Goal: Transaction & Acquisition: Book appointment/travel/reservation

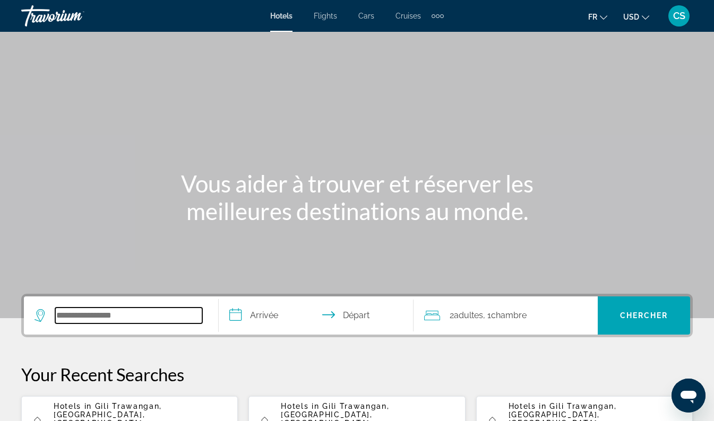
click at [154, 312] on input "Search widget" at bounding box center [128, 316] width 147 height 16
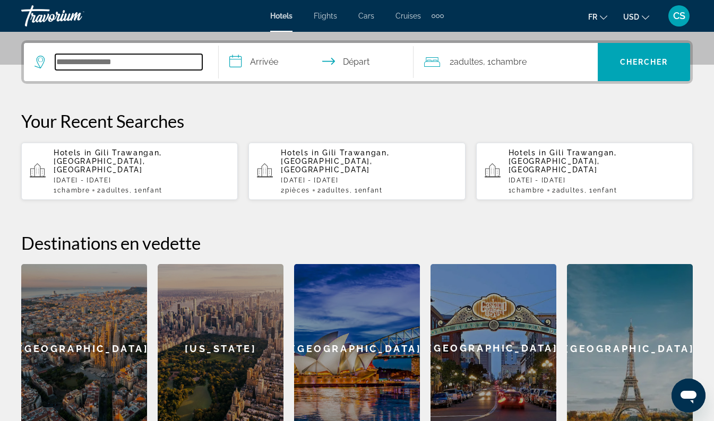
scroll to position [260, 0]
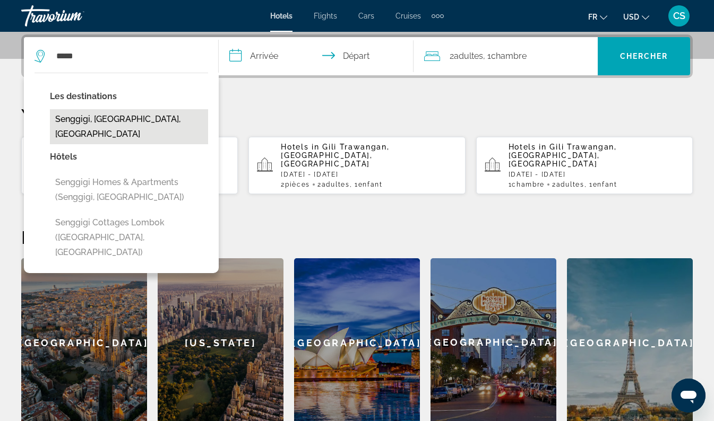
click at [148, 126] on button "Senggigi, [GEOGRAPHIC_DATA], [GEOGRAPHIC_DATA]" at bounding box center [129, 126] width 158 height 35
type input "**********"
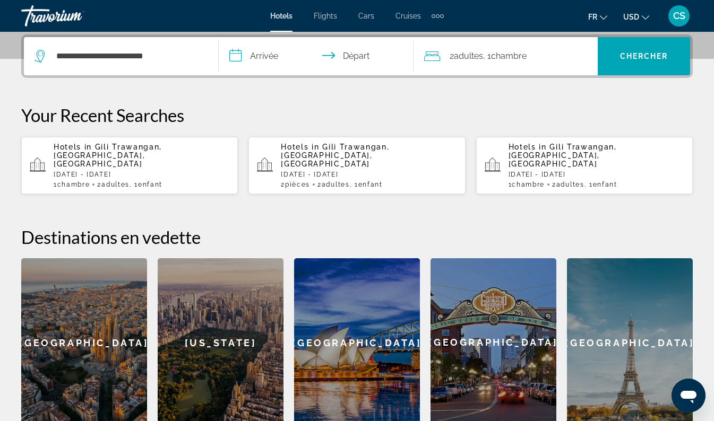
click at [254, 60] on input "**********" at bounding box center [318, 57] width 199 height 41
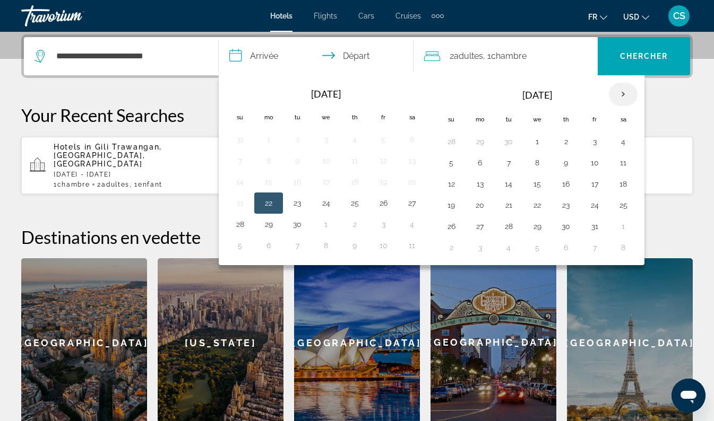
click at [621, 96] on th "Next month" at bounding box center [623, 94] width 29 height 23
click at [620, 93] on th "Next month" at bounding box center [623, 94] width 29 height 23
click at [619, 204] on button "27" at bounding box center [623, 205] width 17 height 15
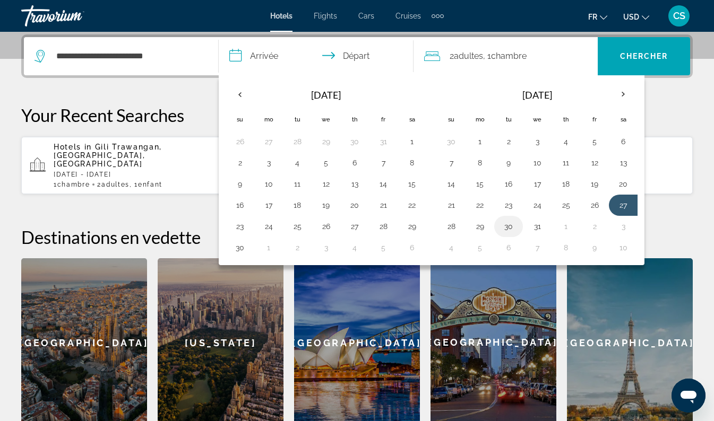
click at [512, 228] on button "30" at bounding box center [508, 226] width 17 height 15
type input "**********"
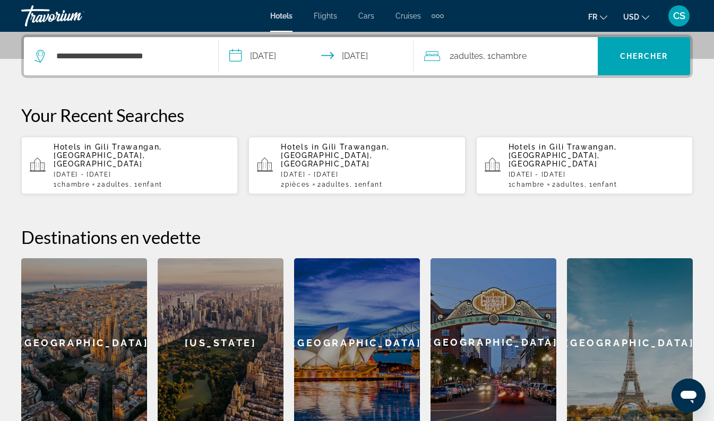
click at [535, 63] on div "2 Adulte Adultes , 1 Chambre pièces" at bounding box center [511, 56] width 174 height 15
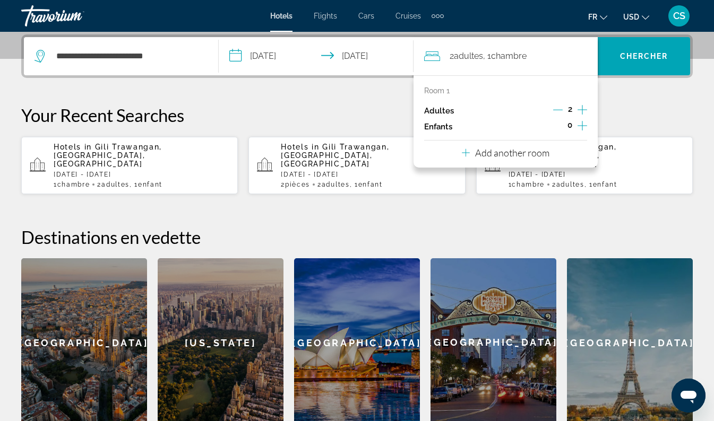
click at [585, 128] on icon "Increment children" at bounding box center [582, 125] width 10 height 13
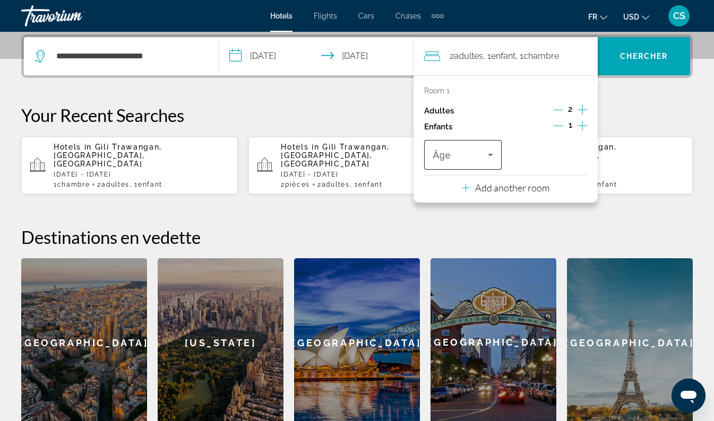
click at [482, 155] on span "Travelers: 2 adults, 1 child" at bounding box center [460, 155] width 55 height 13
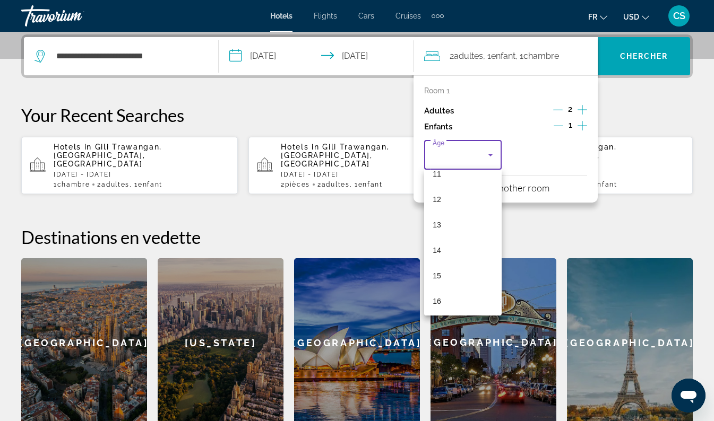
scroll to position [291, 0]
click at [445, 253] on mat-option "14" at bounding box center [462, 252] width 77 height 25
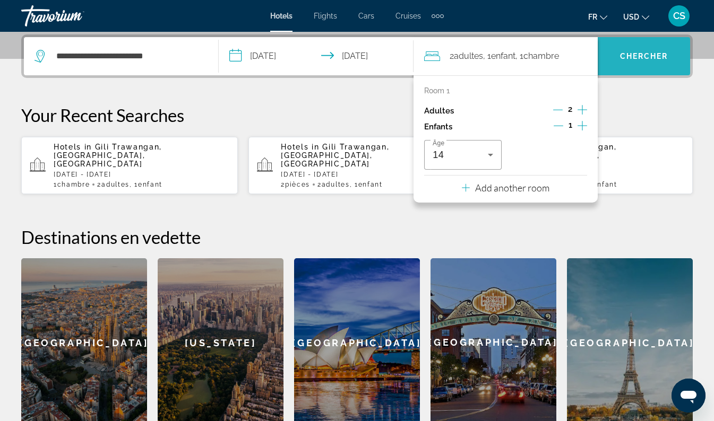
click at [647, 55] on span "Chercher" at bounding box center [644, 56] width 48 height 8
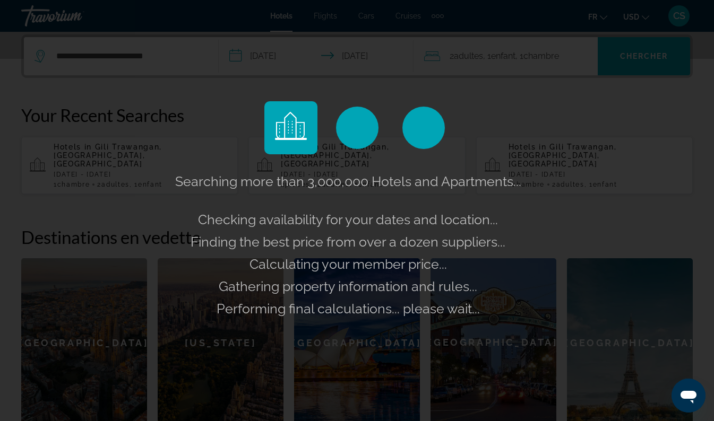
click at [641, 17] on div "Searching more than 3,000,000 Hotels and Apartments... Checking availability fo…" at bounding box center [357, 210] width 714 height 421
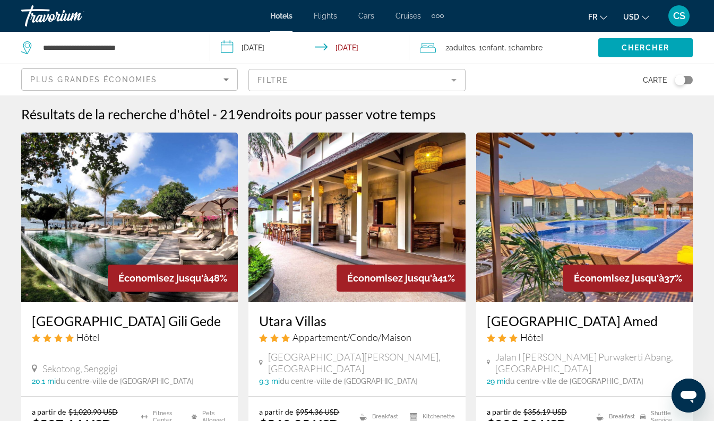
click at [636, 19] on span "USD" at bounding box center [631, 17] width 16 height 8
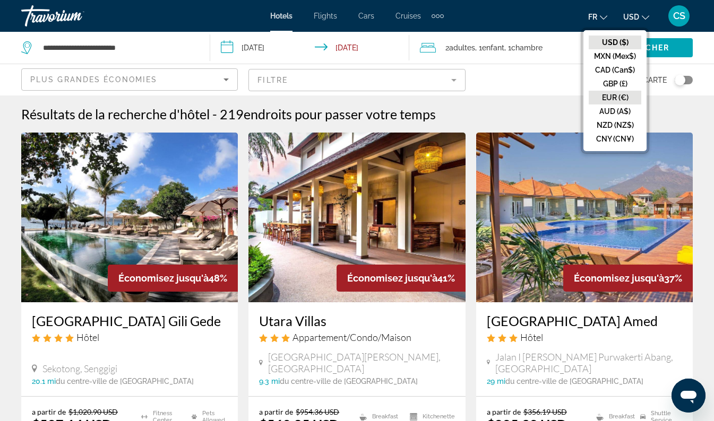
click at [626, 99] on button "EUR (€)" at bounding box center [615, 98] width 53 height 14
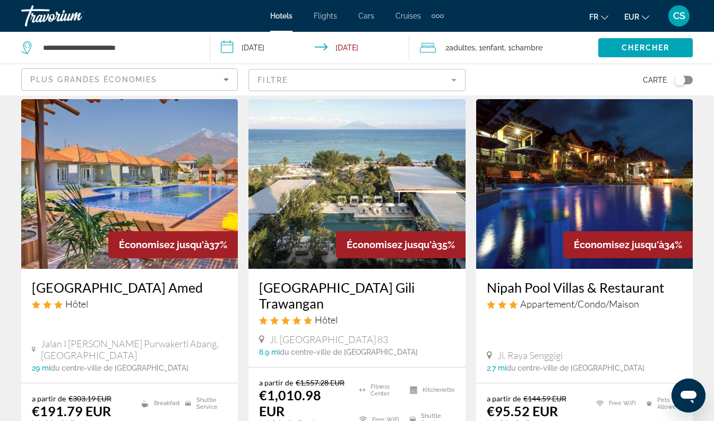
scroll to position [466, 0]
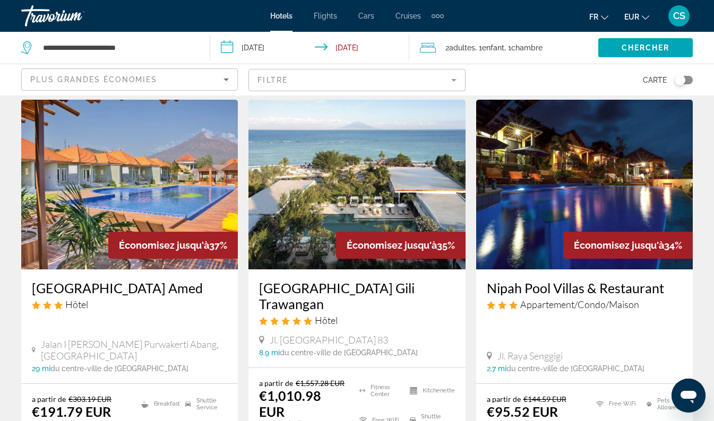
click at [412, 74] on mat-form-field "Filtre" at bounding box center [356, 80] width 217 height 22
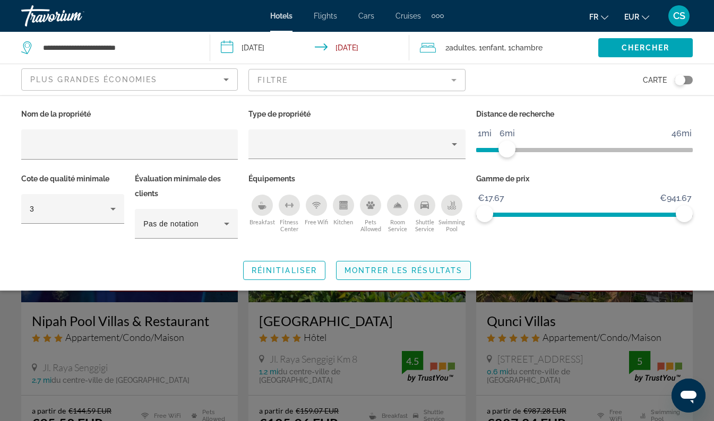
click at [417, 270] on span "Montrer les résultats" at bounding box center [403, 270] width 118 height 8
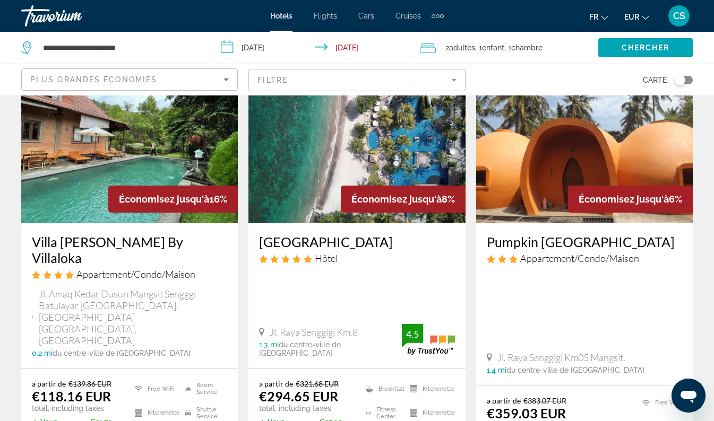
scroll to position [484, 0]
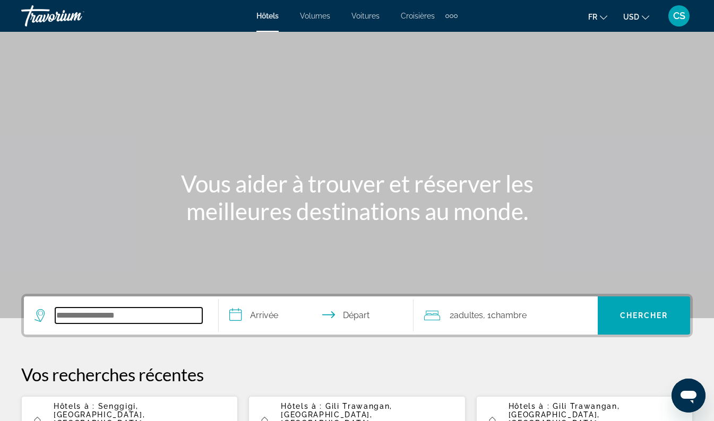
click at [159, 319] on input "Widget de recherche" at bounding box center [128, 316] width 147 height 16
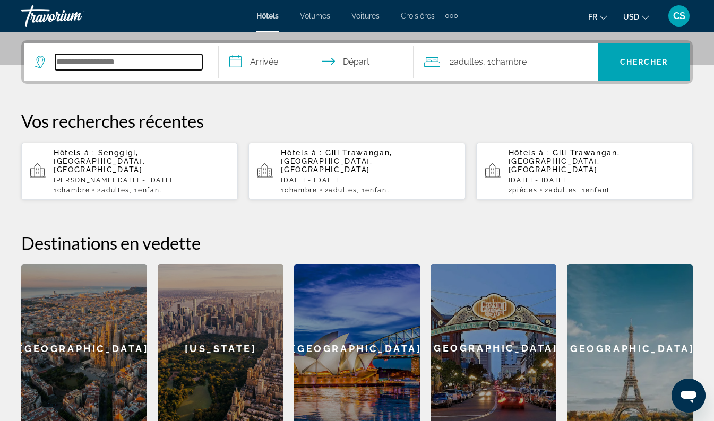
scroll to position [260, 0]
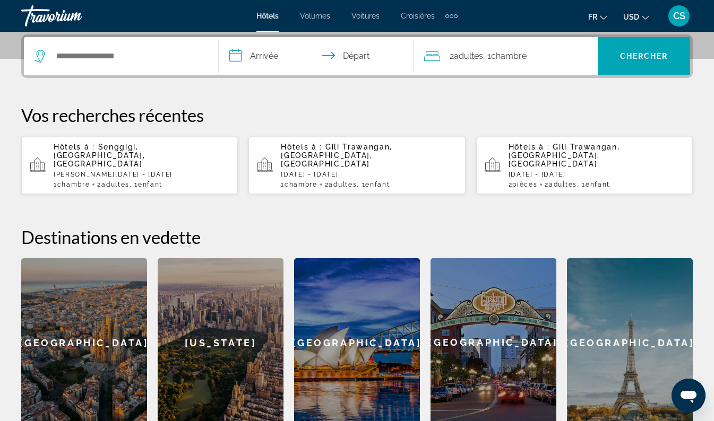
click at [166, 171] on p "[PERSON_NAME][DATE] - [DATE]" at bounding box center [142, 174] width 176 height 7
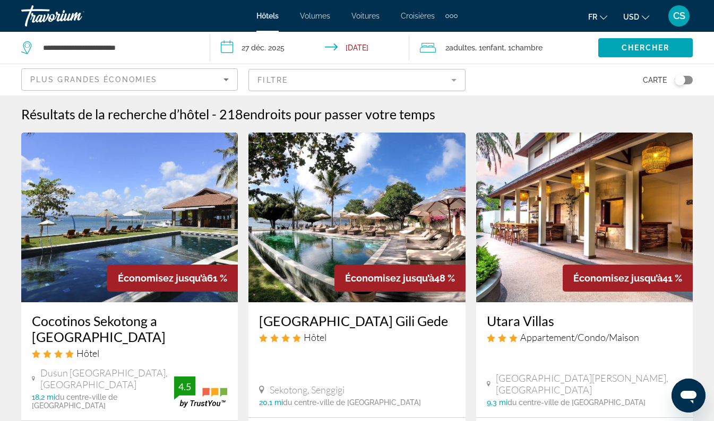
click at [680, 80] on div "Basculer la carte" at bounding box center [679, 80] width 11 height 11
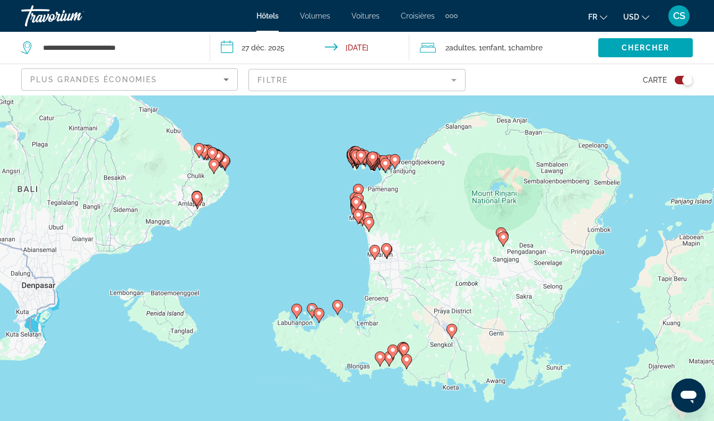
click at [690, 80] on div "Basculer la carte" at bounding box center [687, 80] width 11 height 11
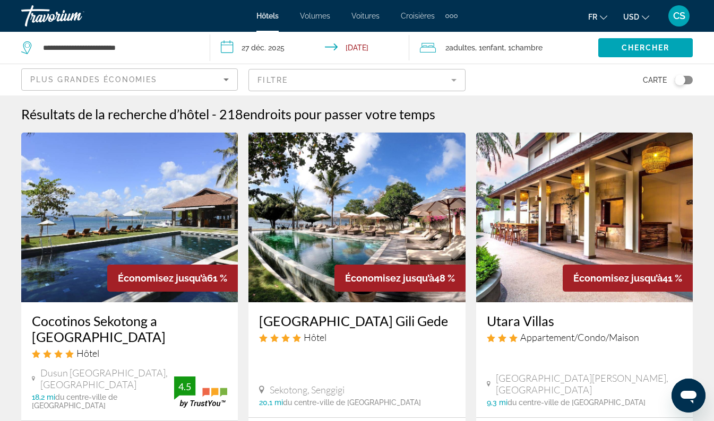
click at [419, 79] on mat-form-field "Filtre" at bounding box center [356, 80] width 217 height 22
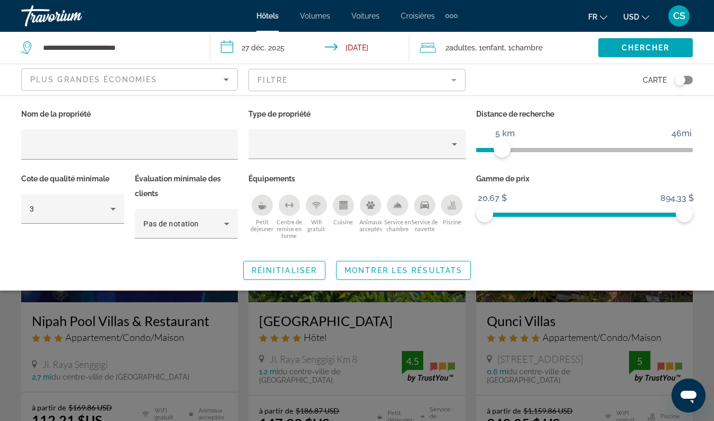
click at [430, 269] on span "Montrer les résultats" at bounding box center [403, 270] width 118 height 8
click at [429, 266] on div "Économisez jusqu’à 21 %" at bounding box center [400, 278] width 130 height 27
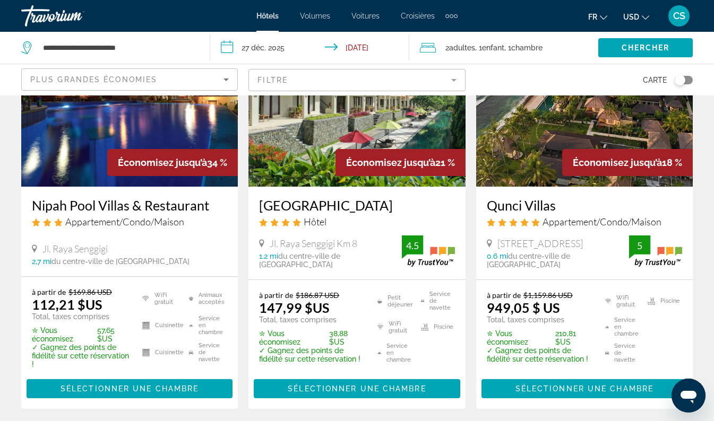
scroll to position [118, 0]
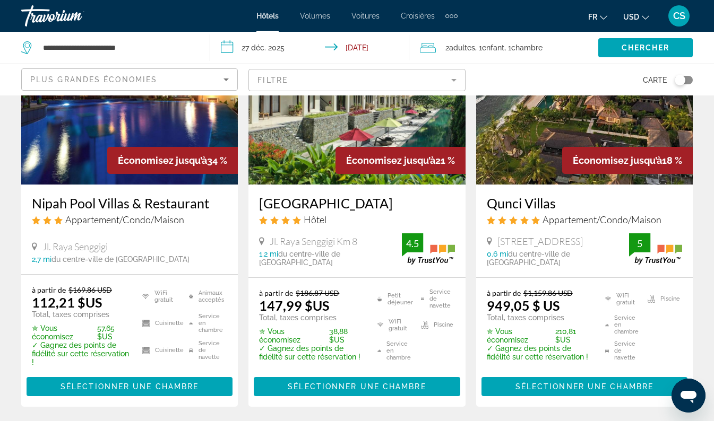
click at [634, 13] on span "USD" at bounding box center [631, 17] width 16 height 8
click at [645, 15] on icon "Changer de devise" at bounding box center [645, 17] width 7 height 7
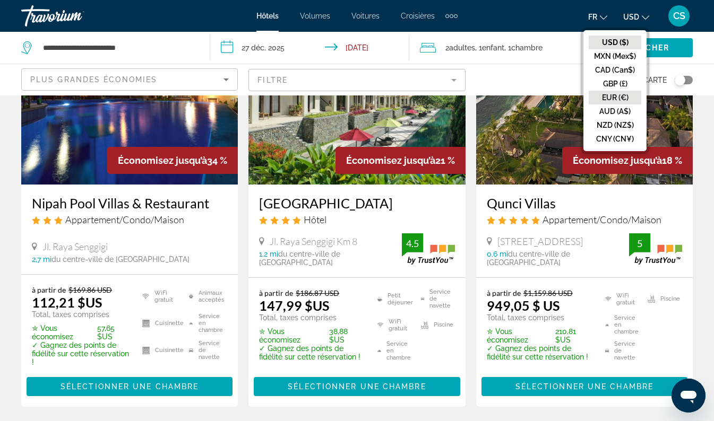
click at [621, 99] on button "EUR (€)" at bounding box center [615, 98] width 53 height 14
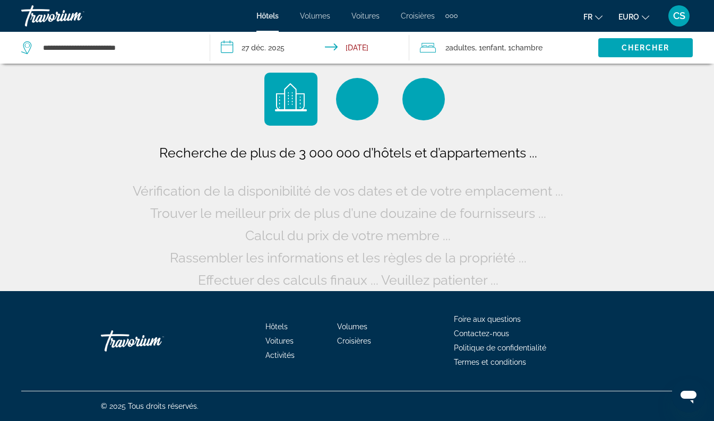
scroll to position [7, 0]
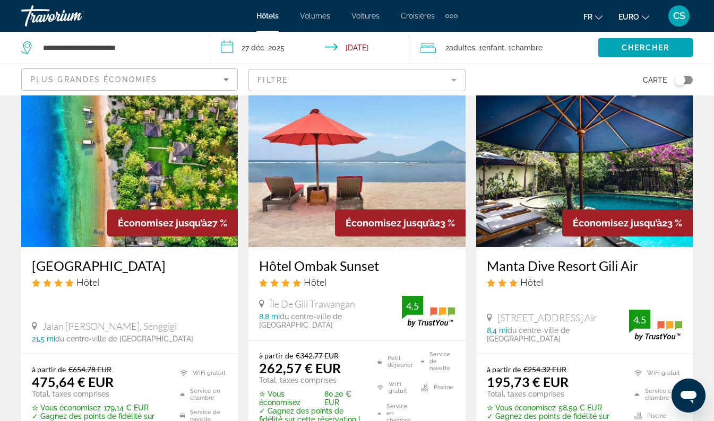
scroll to position [1445, 0]
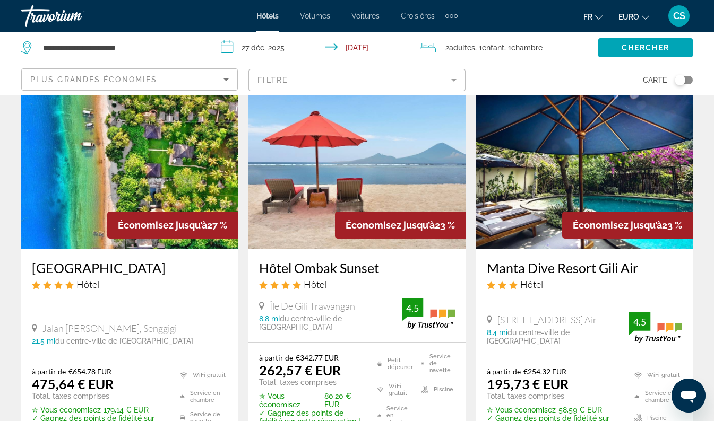
click at [422, 79] on mat-form-field "Filtre" at bounding box center [356, 80] width 217 height 22
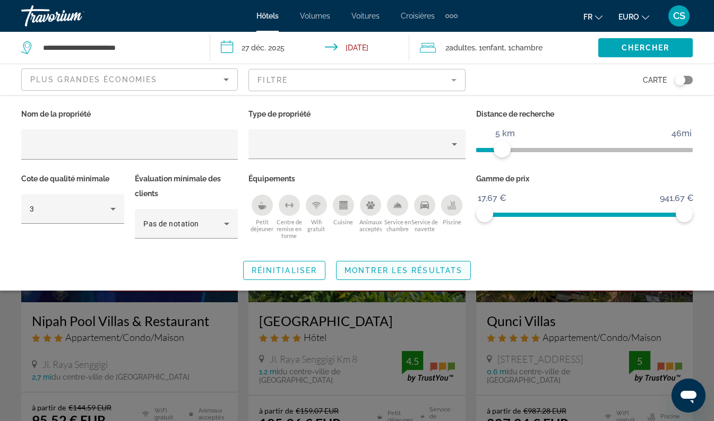
click at [429, 276] on span "Widget de recherche" at bounding box center [403, 270] width 134 height 25
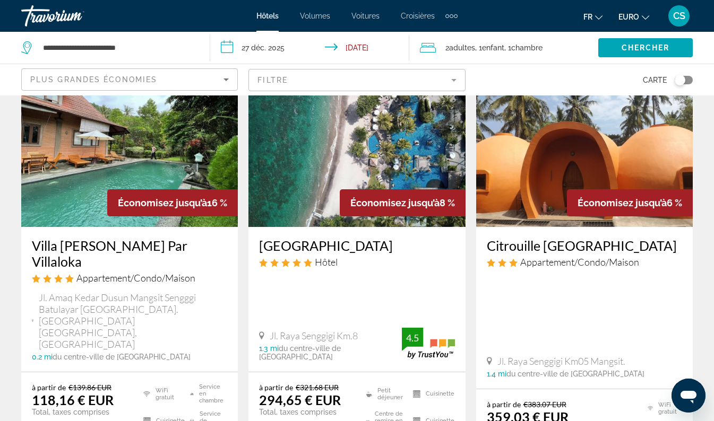
scroll to position [480, 0]
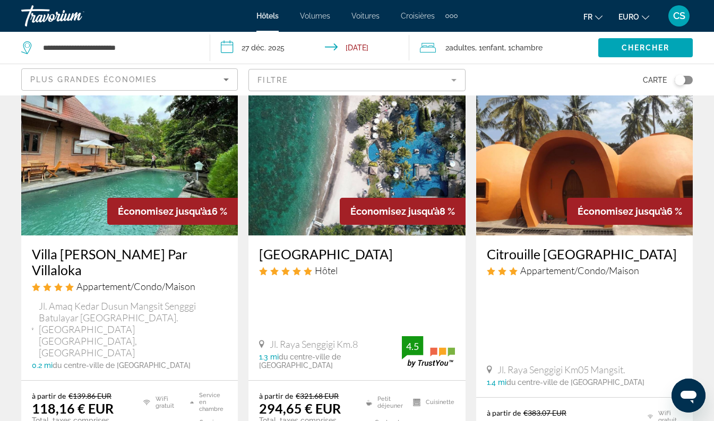
click at [340, 256] on h3 "[GEOGRAPHIC_DATA]" at bounding box center [356, 254] width 195 height 16
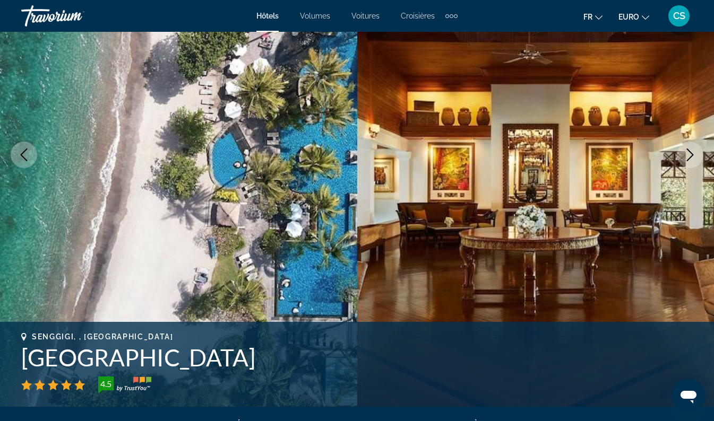
scroll to position [129, 0]
click at [692, 158] on icon "Image suivante" at bounding box center [690, 154] width 13 height 13
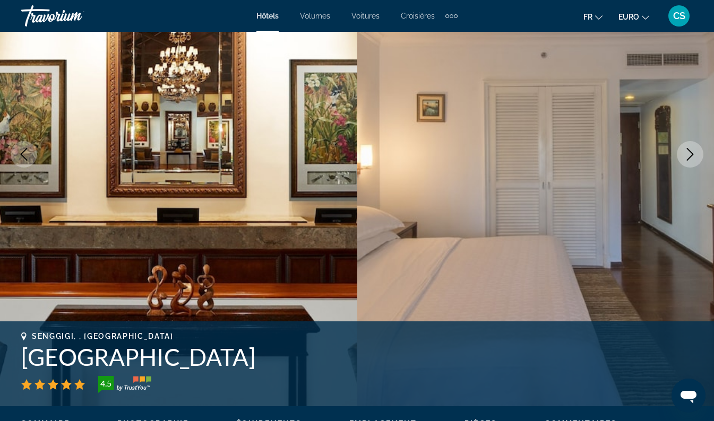
click at [689, 155] on icon "Image suivante" at bounding box center [690, 154] width 13 height 13
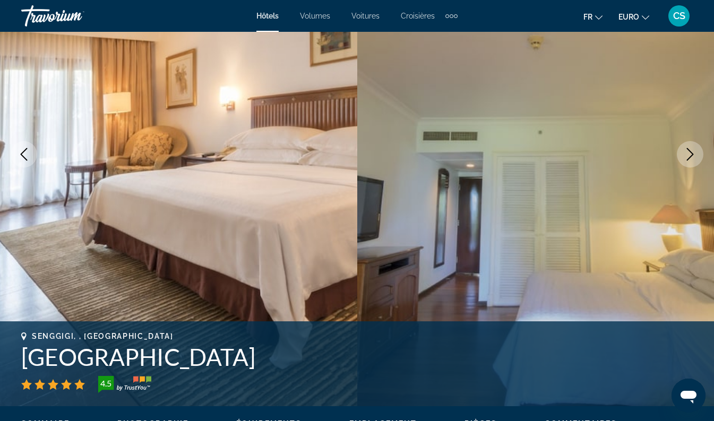
click at [692, 154] on icon "Image suivante" at bounding box center [690, 154] width 7 height 13
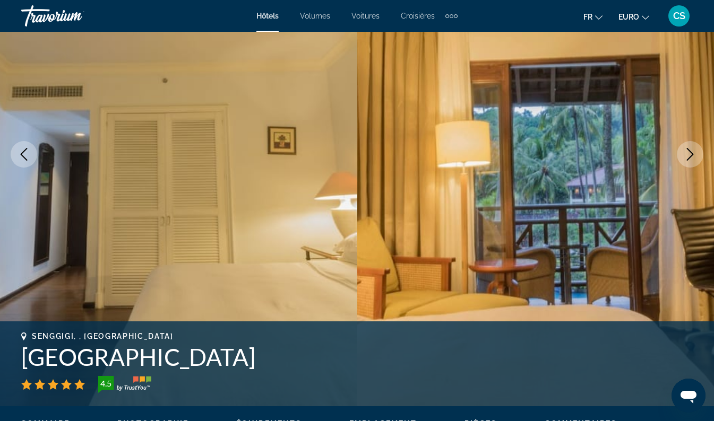
click at [698, 151] on button "Image suivante" at bounding box center [690, 154] width 27 height 27
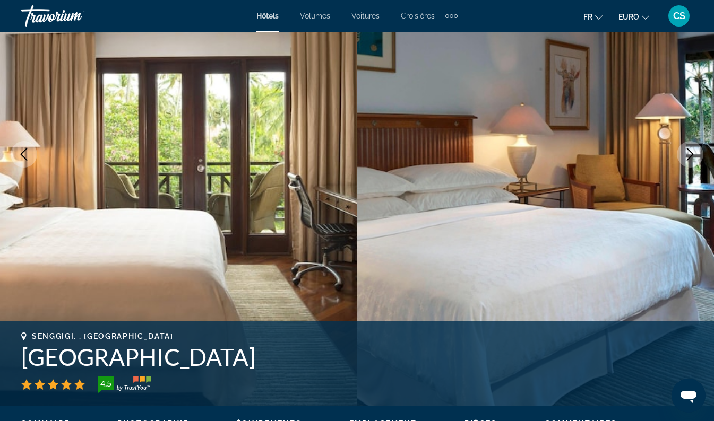
click at [697, 152] on button "Image suivante" at bounding box center [690, 154] width 27 height 27
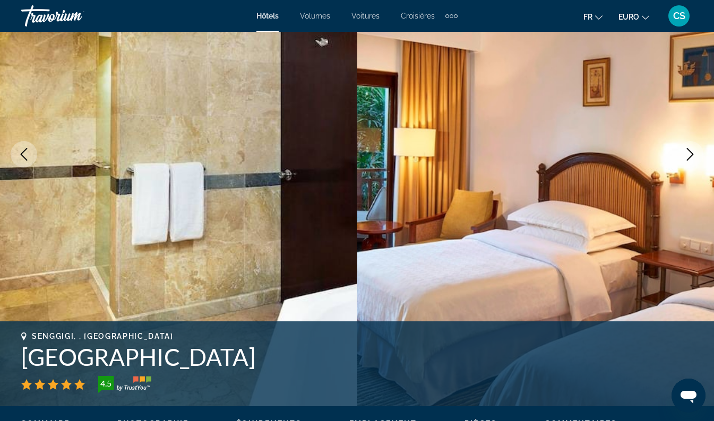
click at [691, 151] on icon "Image suivante" at bounding box center [690, 154] width 13 height 13
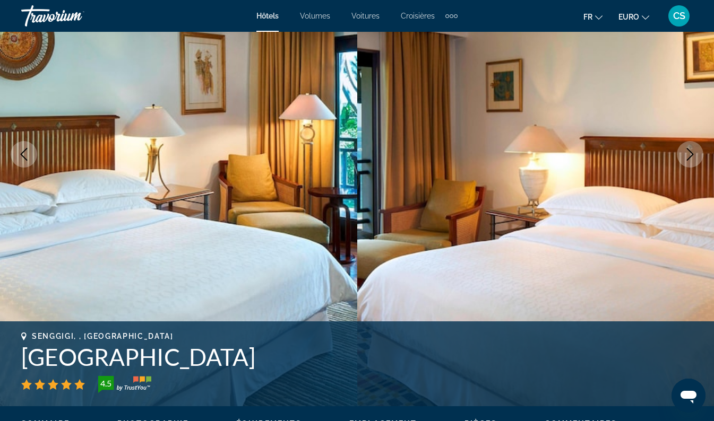
click at [697, 146] on button "Image suivante" at bounding box center [690, 154] width 27 height 27
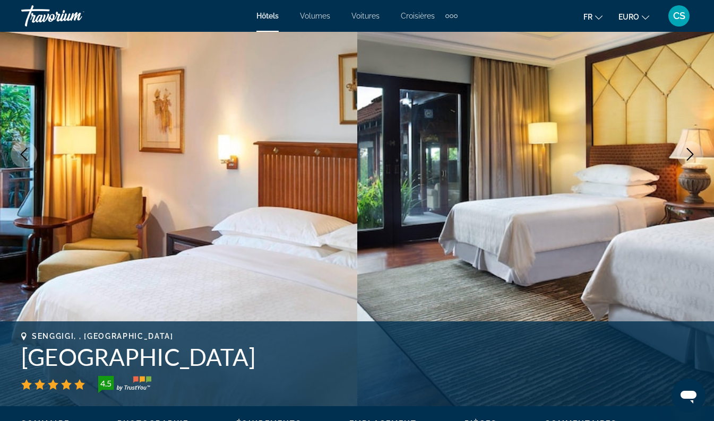
click at [692, 154] on icon "Image suivante" at bounding box center [690, 154] width 7 height 13
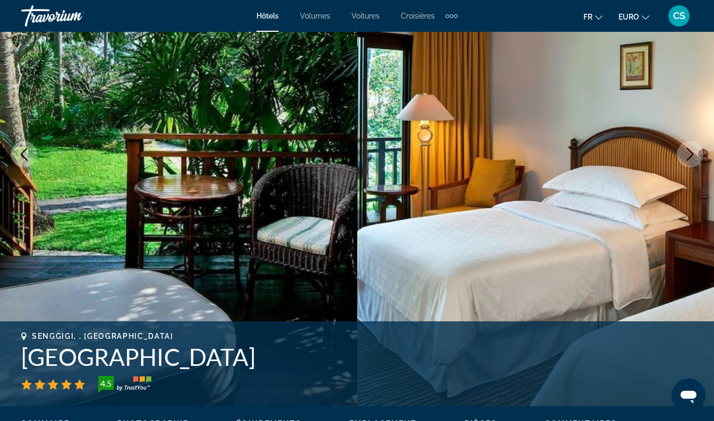
click at [692, 149] on icon "Image suivante" at bounding box center [690, 154] width 13 height 13
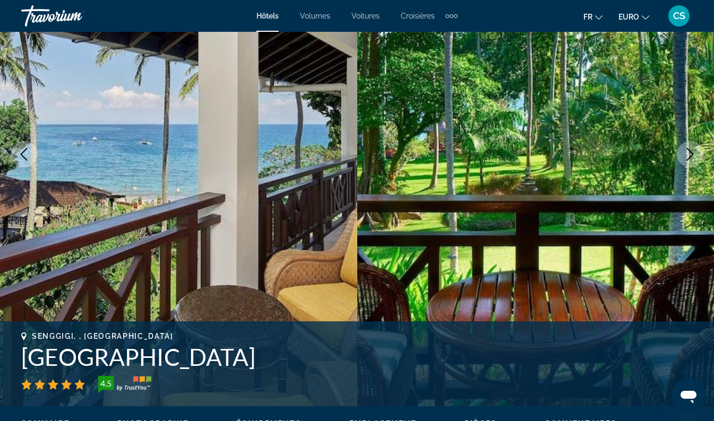
click at [686, 148] on button "Image suivante" at bounding box center [690, 154] width 27 height 27
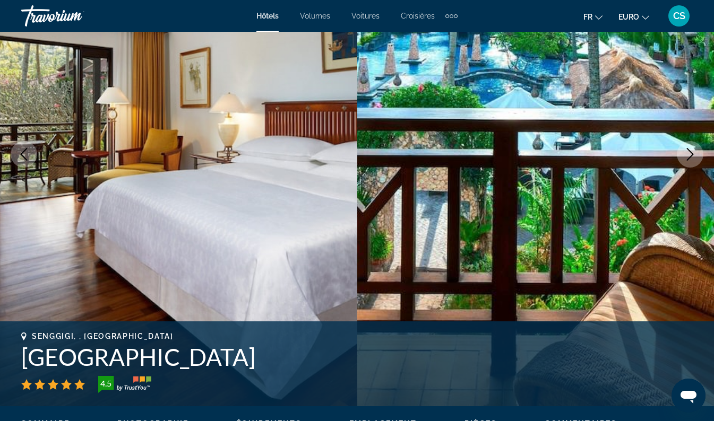
click at [689, 149] on icon "Image suivante" at bounding box center [690, 154] width 13 height 13
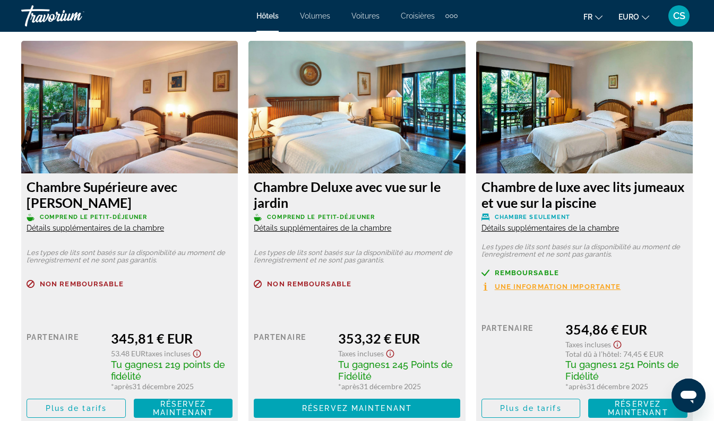
scroll to position [2473, 0]
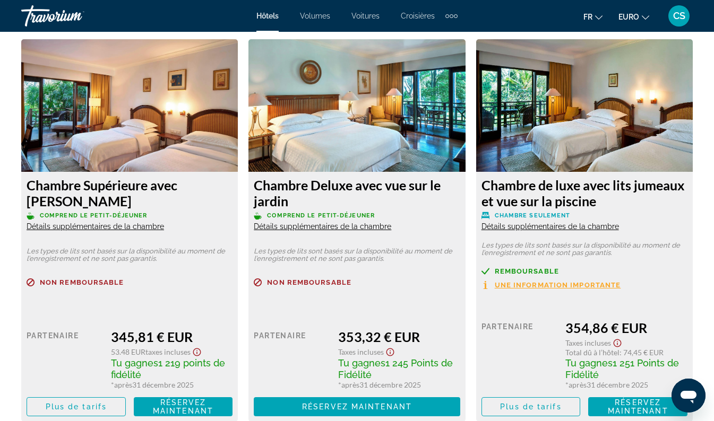
click at [81, 222] on span "Détails supplémentaires de la chambre" at bounding box center [95, 226] width 137 height 8
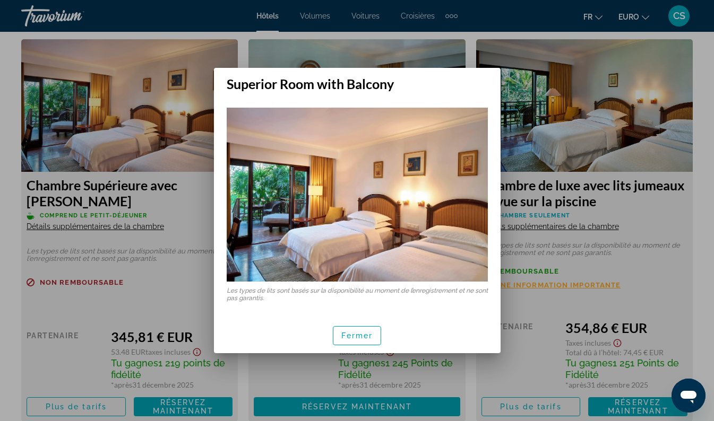
scroll to position [0, 0]
click at [369, 329] on span "button" at bounding box center [357, 335] width 48 height 25
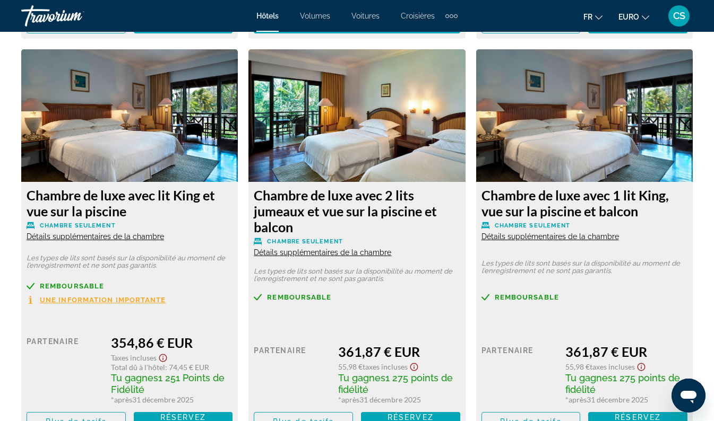
scroll to position [2801, 0]
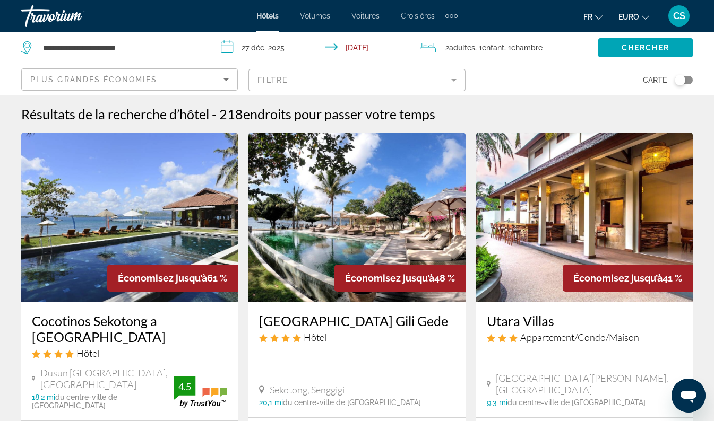
click at [413, 82] on mat-form-field "Filtre" at bounding box center [356, 80] width 217 height 22
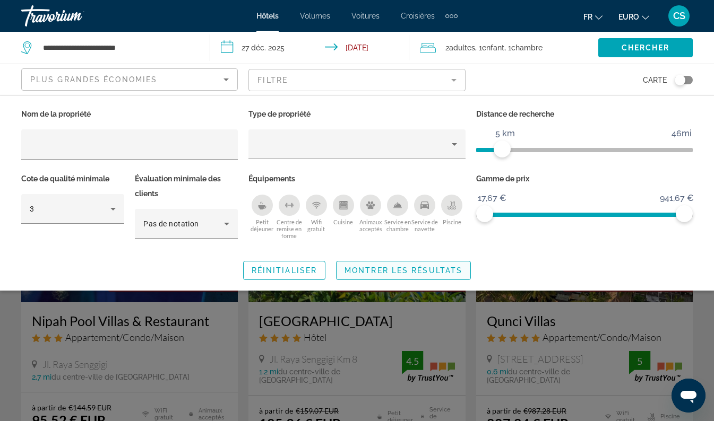
click at [393, 274] on span "Montrer les résultats" at bounding box center [403, 270] width 118 height 8
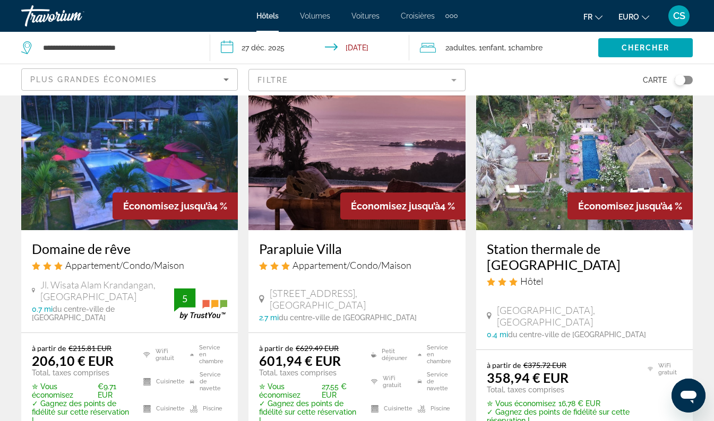
scroll to position [1388, 0]
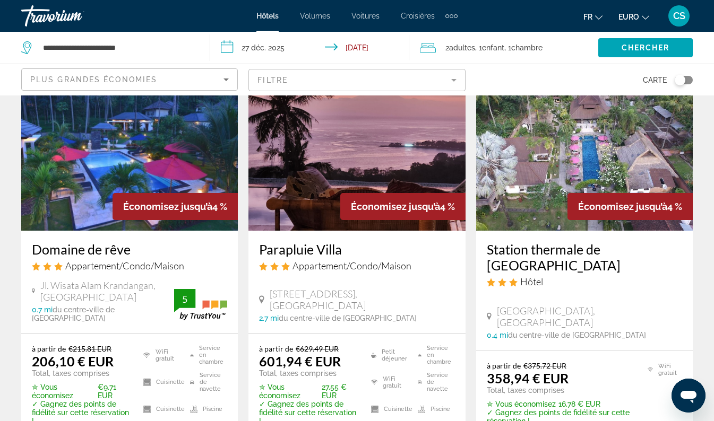
click at [344, 288] on span "[STREET_ADDRESS], [GEOGRAPHIC_DATA]" at bounding box center [362, 299] width 185 height 23
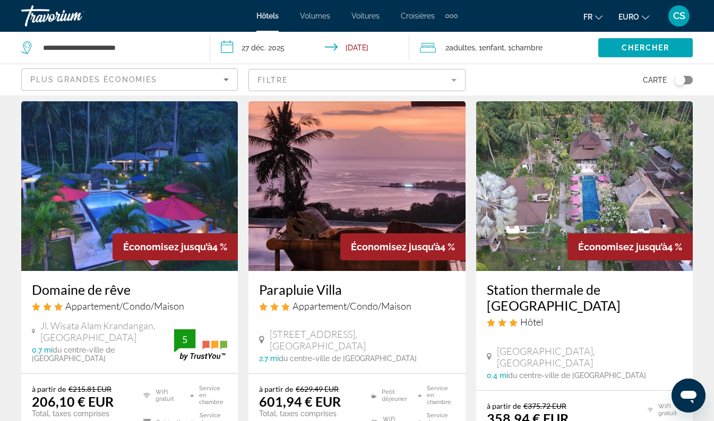
scroll to position [1349, 0]
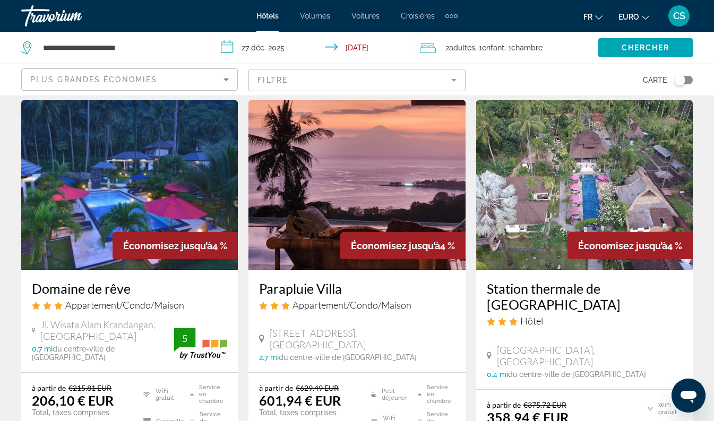
click at [108, 281] on h3 "Domaine de rêve" at bounding box center [129, 289] width 195 height 16
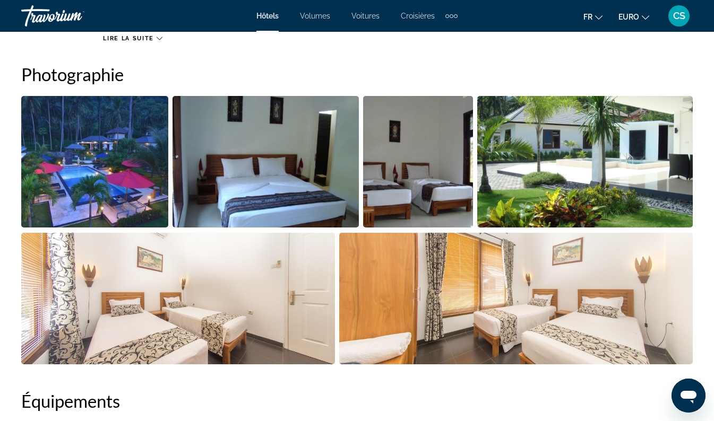
scroll to position [687, 0]
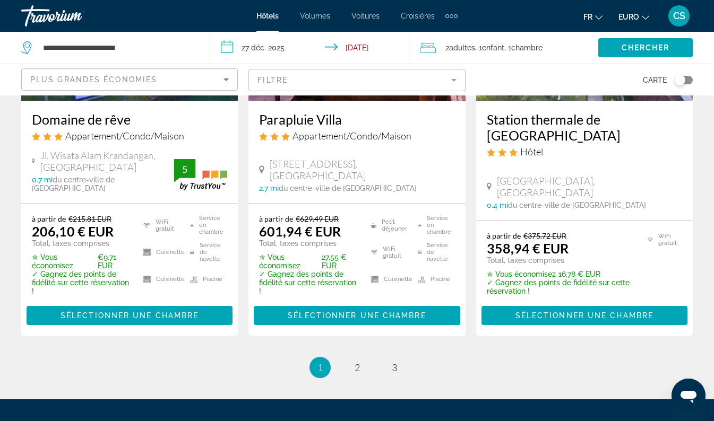
scroll to position [1523, 0]
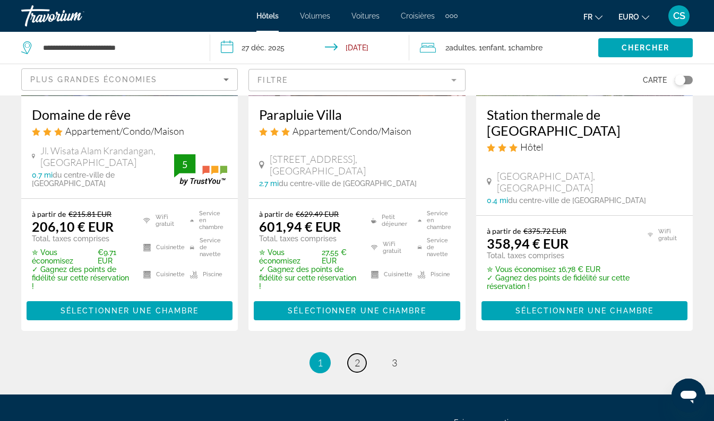
click at [359, 357] on span "2" at bounding box center [356, 363] width 5 height 12
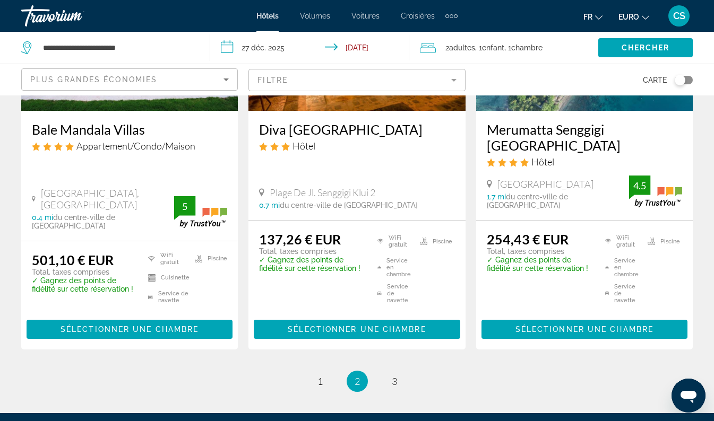
scroll to position [1483, 0]
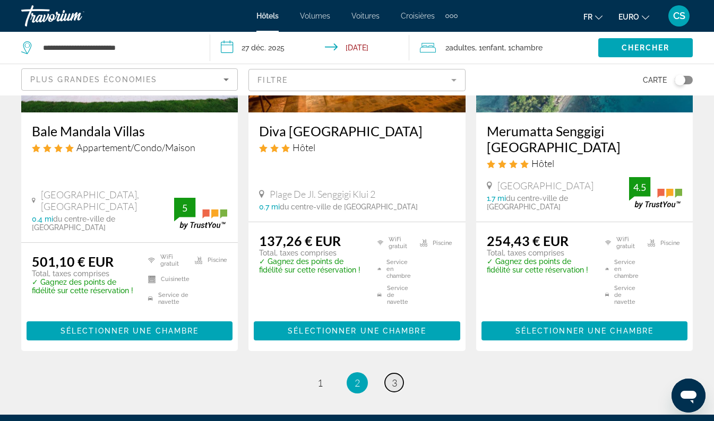
click at [394, 377] on span "3" at bounding box center [394, 383] width 5 height 12
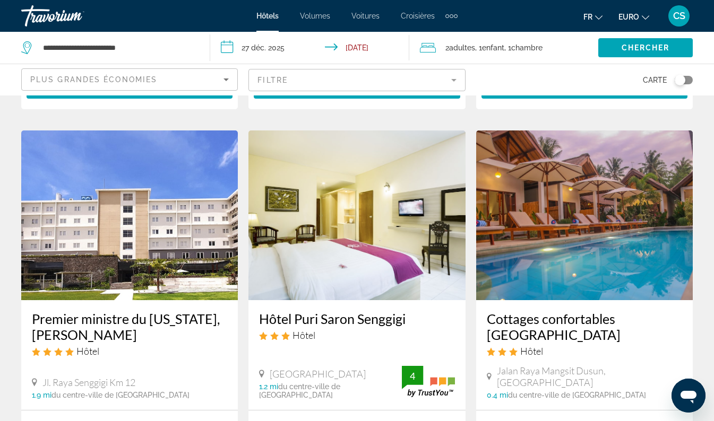
scroll to position [875, 0]
